Goal: Information Seeking & Learning: Find specific fact

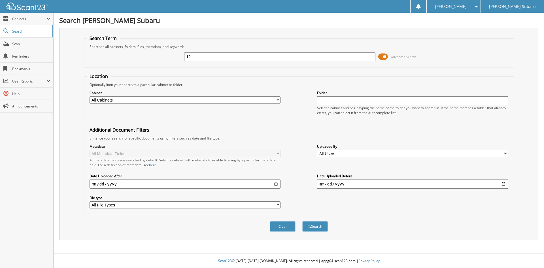
type input "1"
type input "211294"
click at [303, 221] on button "Search" at bounding box center [316, 226] width 26 height 10
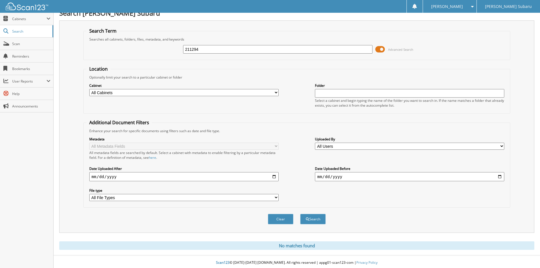
scroll to position [9, 0]
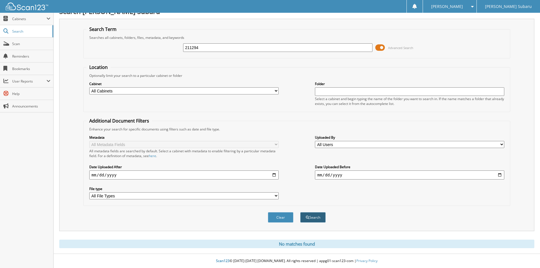
click at [322, 221] on button "Search" at bounding box center [313, 217] width 26 height 10
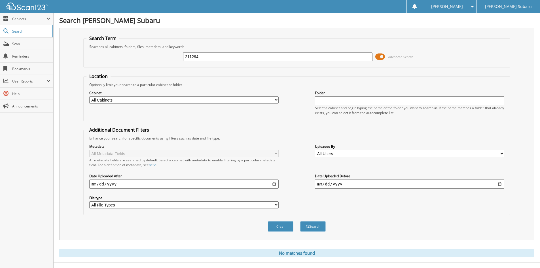
drag, startPoint x: 198, startPoint y: 57, endPoint x: 151, endPoint y: 55, distance: 46.6
click at [151, 55] on div "211294 Advanced Search" at bounding box center [296, 56] width 421 height 15
click at [284, 227] on button "Clear" at bounding box center [281, 226] width 26 height 10
